Goal: Check status: Check status

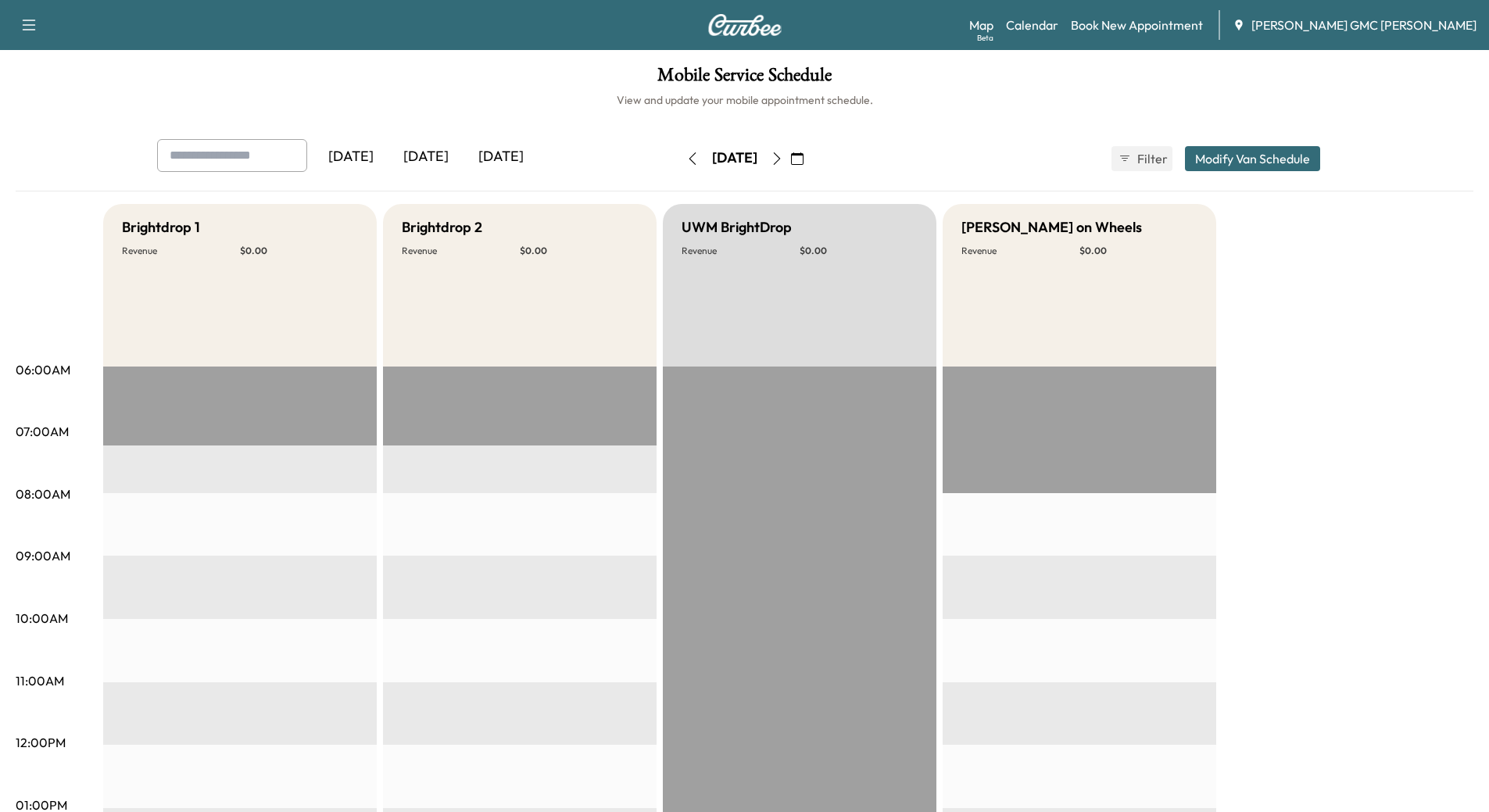
click at [438, 154] on div "[DATE]" at bounding box center [425, 157] width 75 height 36
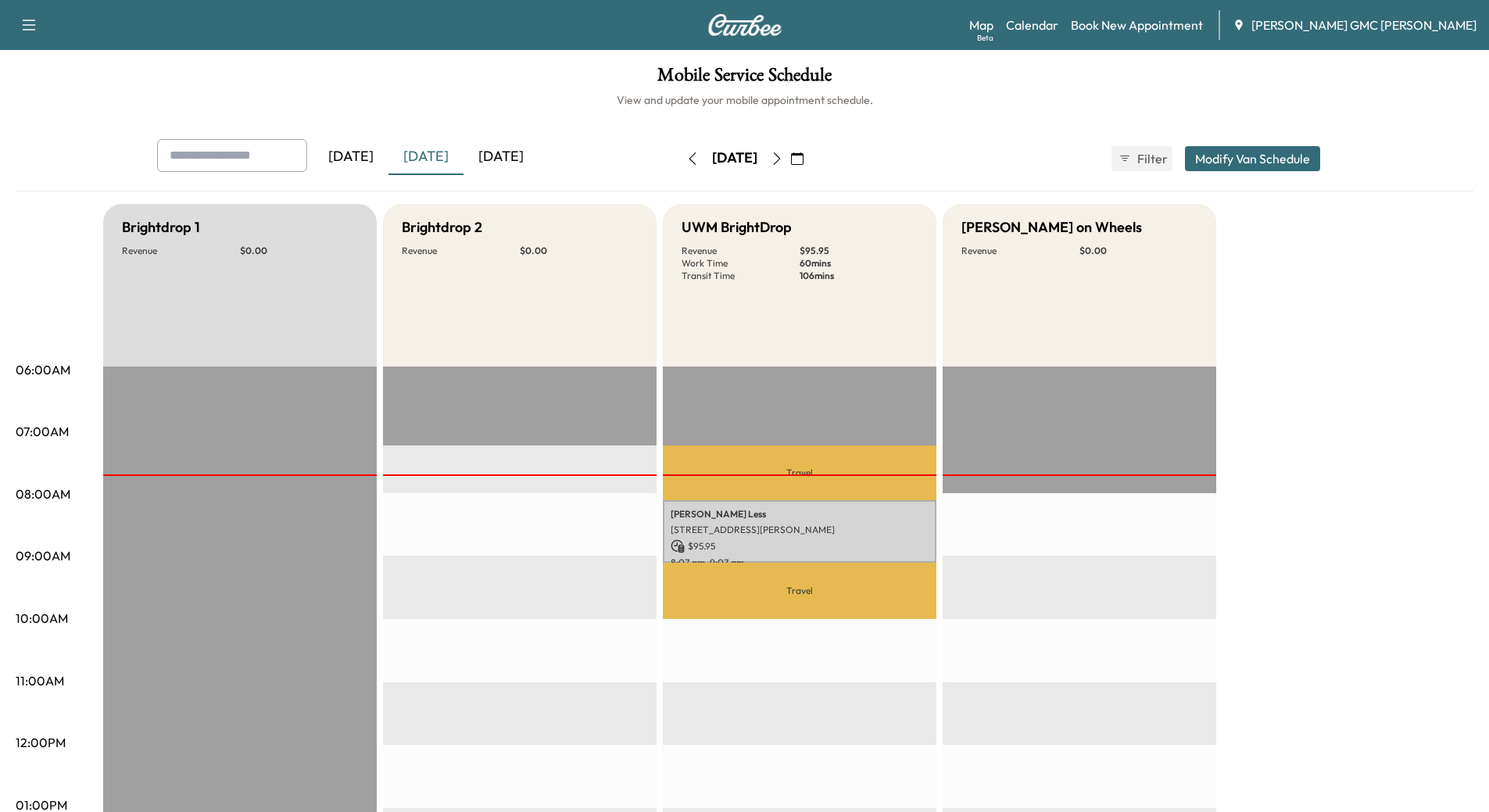
click at [520, 155] on div "[DATE]" at bounding box center [501, 157] width 75 height 36
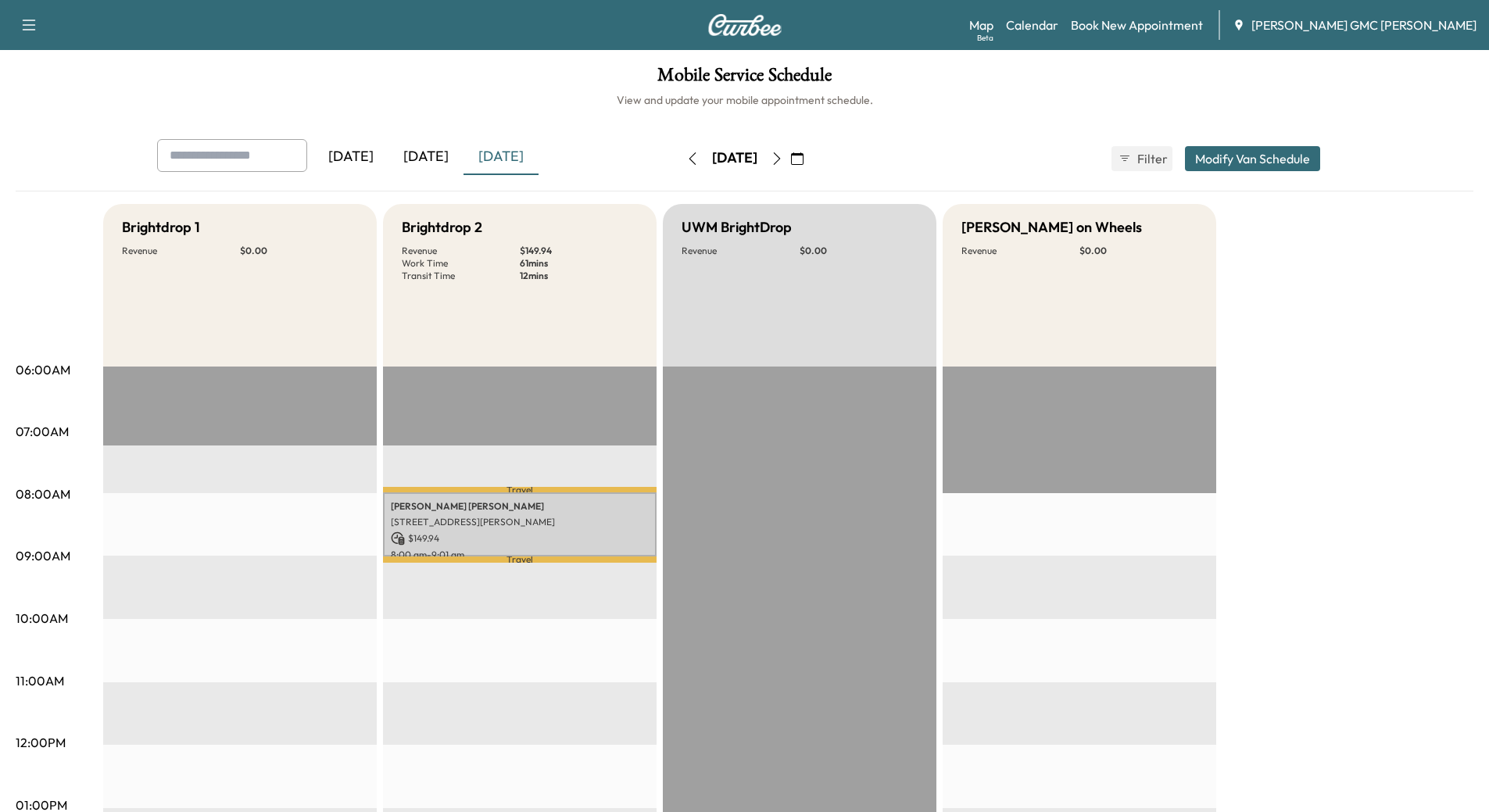
drag, startPoint x: 419, startPoint y: 150, endPoint x: 431, endPoint y: 168, distance: 21.6
click at [419, 150] on div "[DATE]" at bounding box center [425, 157] width 75 height 36
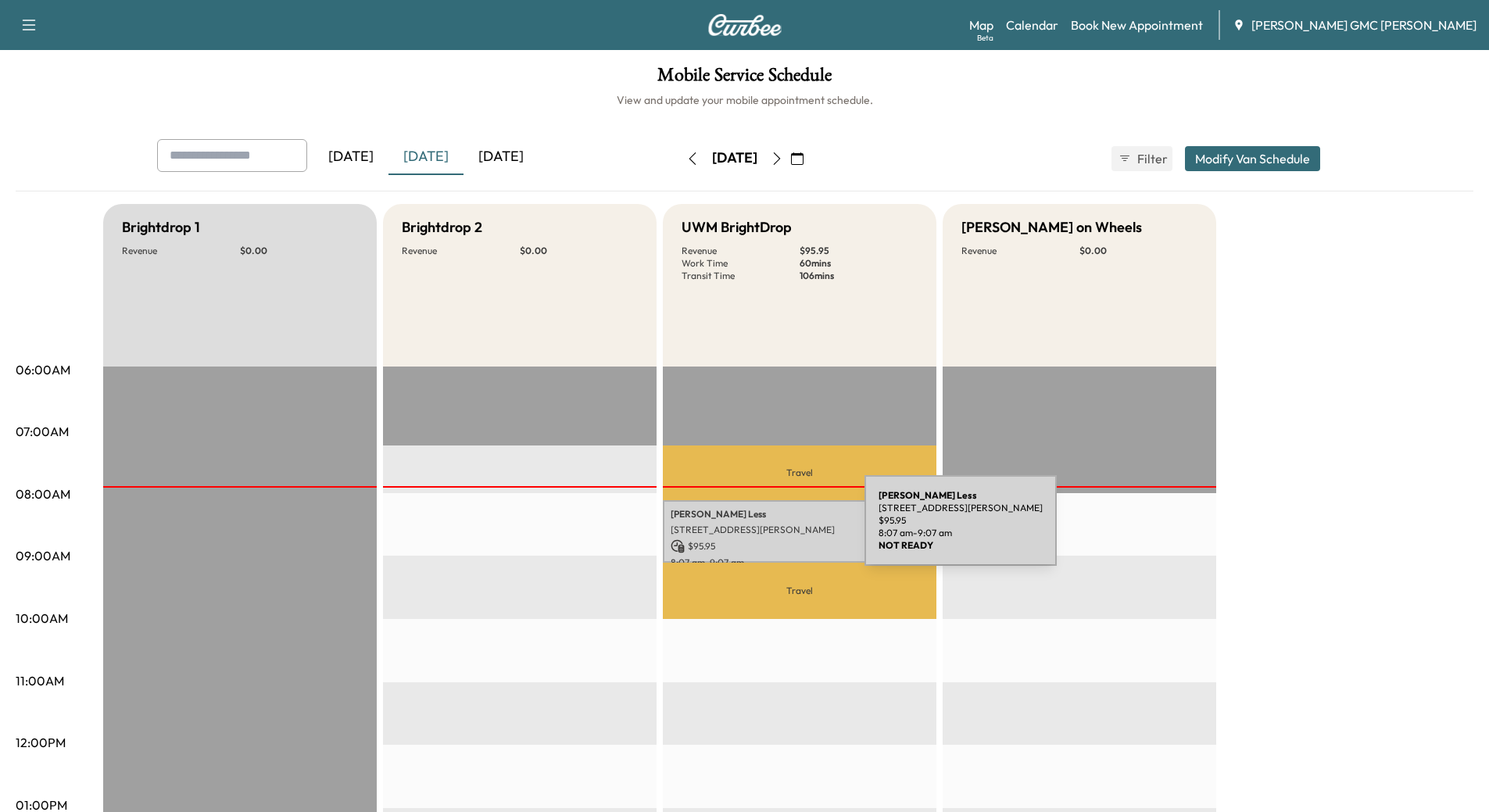
click at [747, 530] on p "[STREET_ADDRESS][PERSON_NAME]" at bounding box center [799, 530] width 258 height 12
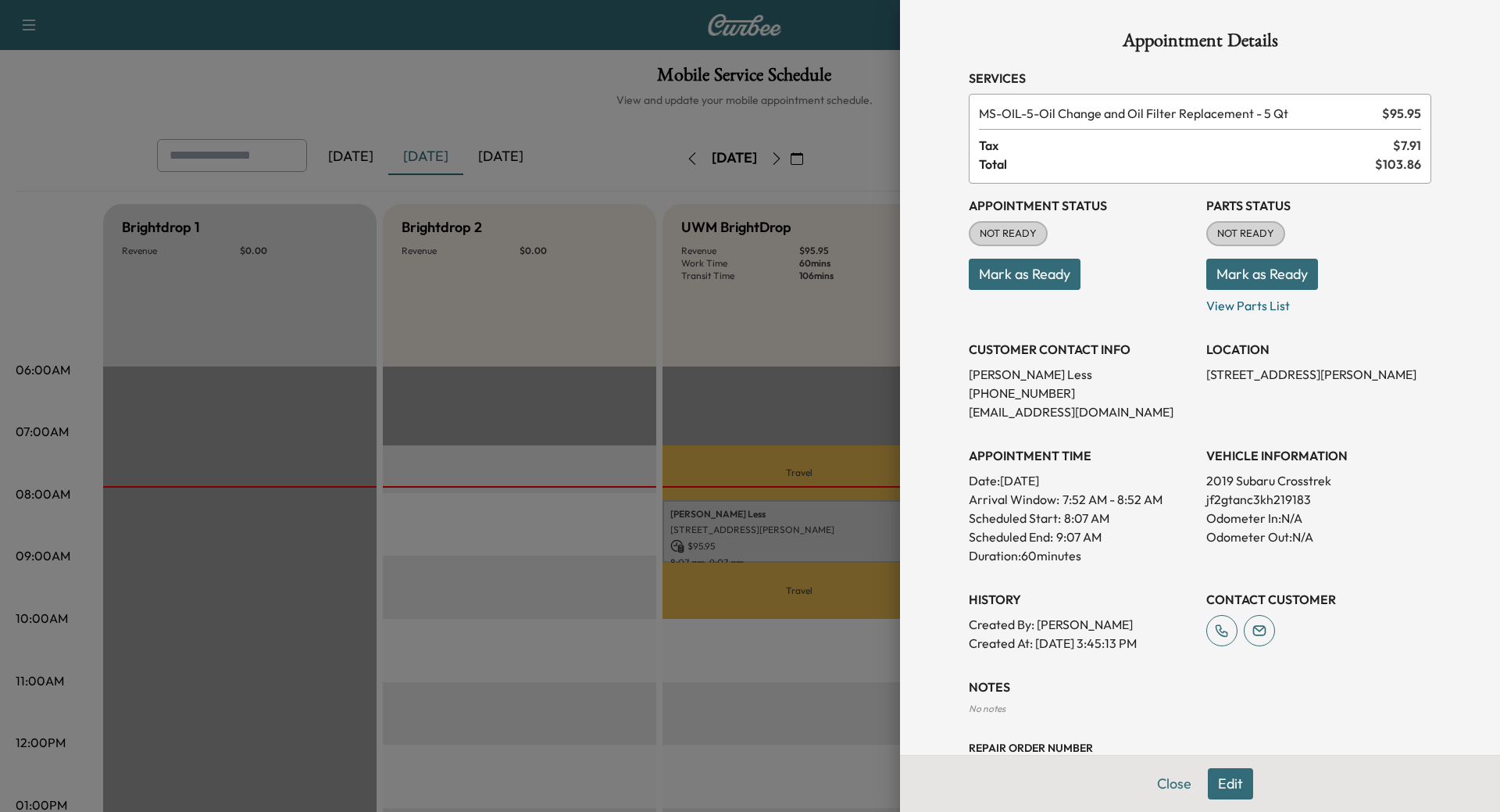
click at [1231, 224] on div "NOT READY" at bounding box center [1246, 233] width 79 height 25
drag, startPoint x: 1244, startPoint y: 268, endPoint x: 1258, endPoint y: 310, distance: 44.3
click at [1244, 269] on button "Mark as Ready" at bounding box center [1262, 274] width 112 height 32
click at [1177, 792] on button "Close" at bounding box center [1174, 784] width 55 height 32
